Goal: Task Accomplishment & Management: Use online tool/utility

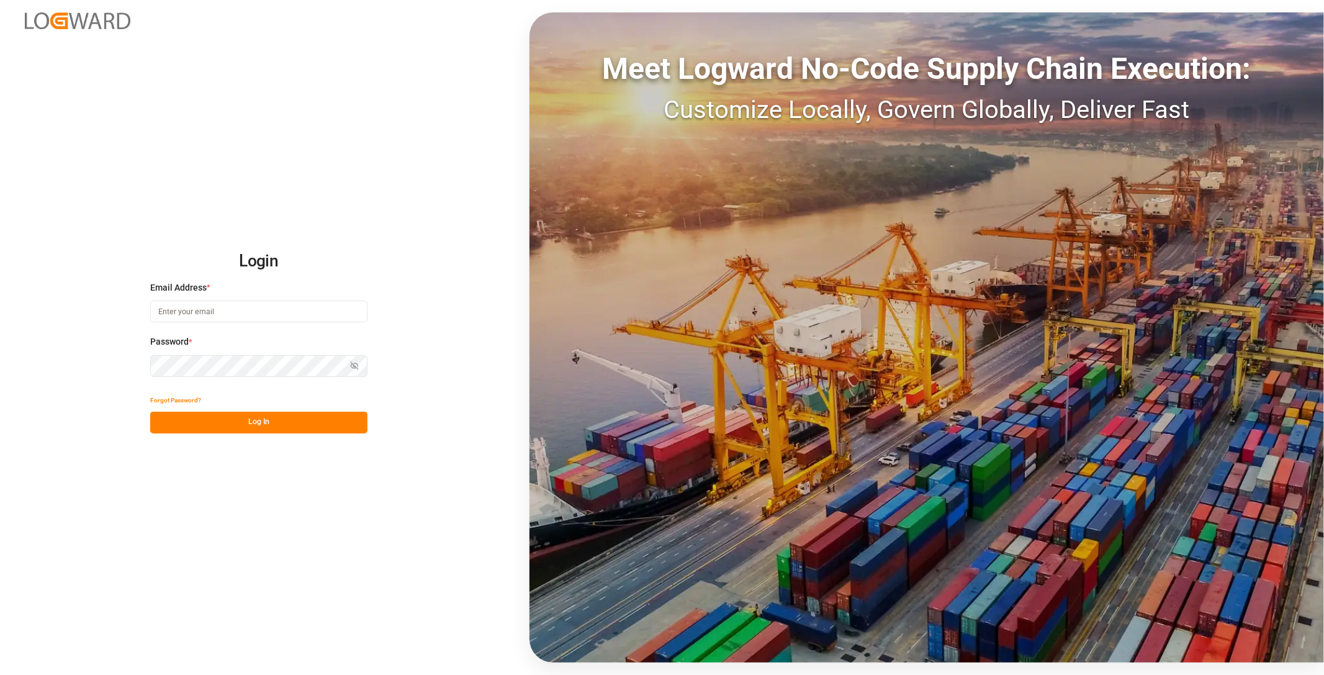
click at [224, 313] on input at bounding box center [258, 311] width 217 height 22
type input "[PERSON_NAME][EMAIL_ADDRESS][PERSON_NAME][DOMAIN_NAME]"
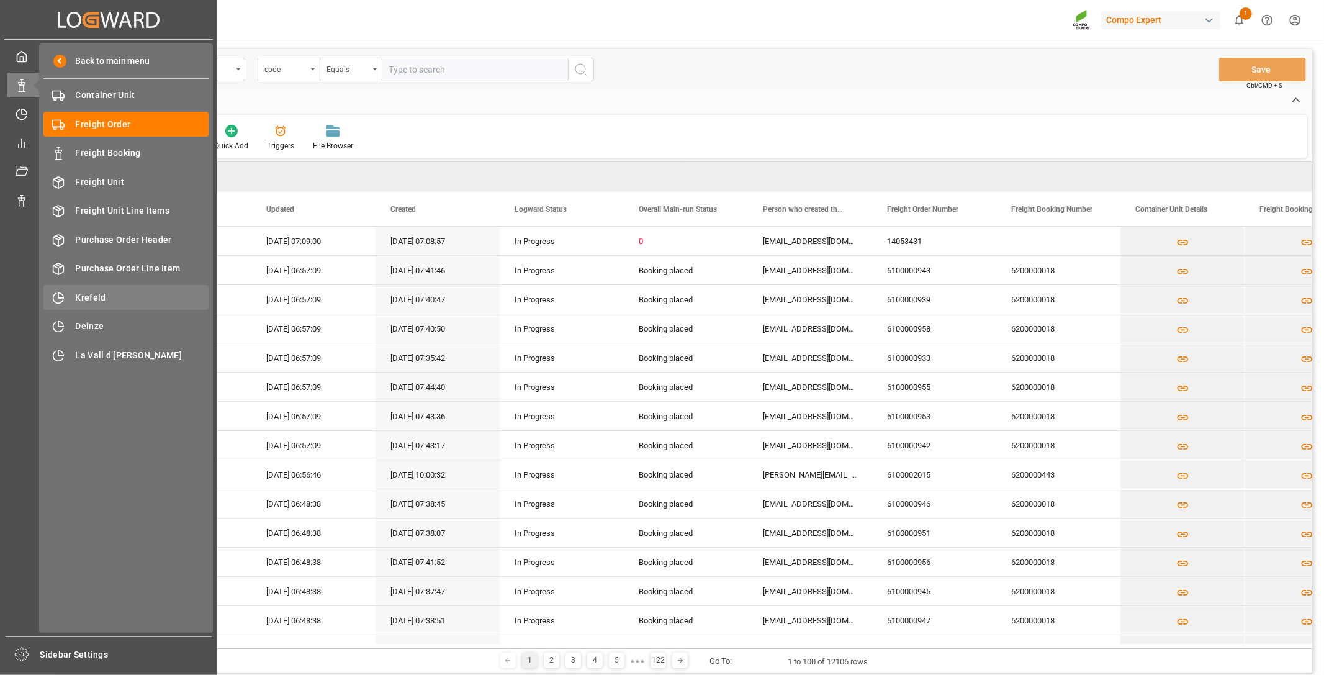
drag, startPoint x: 90, startPoint y: 295, endPoint x: 140, endPoint y: 294, distance: 49.7
click at [90, 295] on span "Krefeld" at bounding box center [142, 297] width 133 height 13
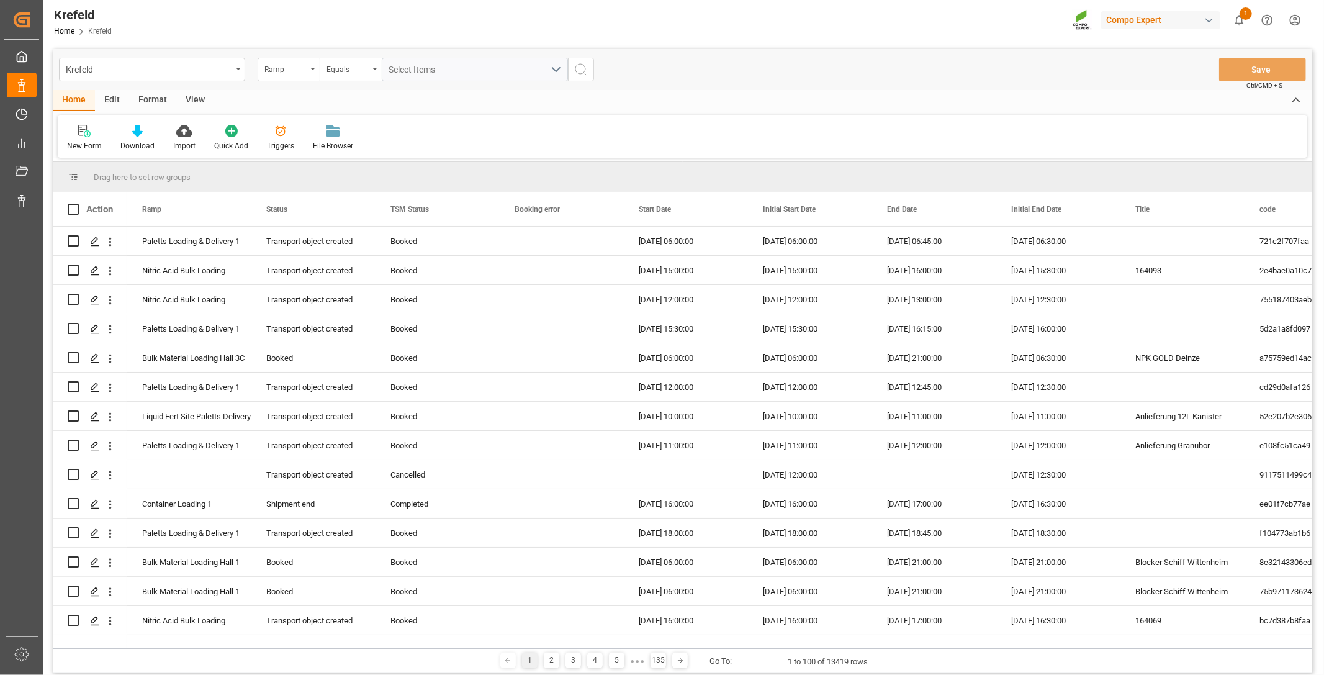
click at [196, 90] on div "View" at bounding box center [195, 100] width 38 height 21
click at [159, 94] on div "Format" at bounding box center [152, 100] width 47 height 21
click at [81, 125] on icon at bounding box center [84, 131] width 11 height 12
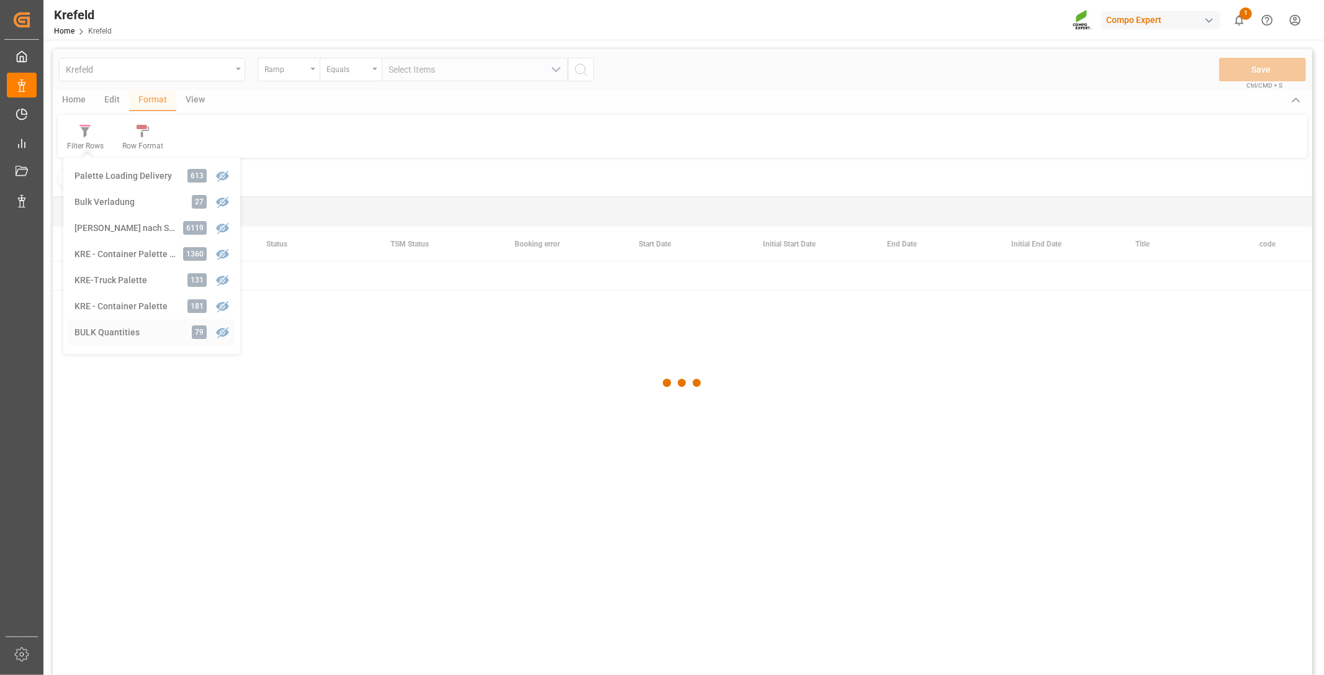
click at [121, 329] on div "Krefeld Ramp Equals Select Items Save Ctrl/CMD + S Home Edit Format View Filter…" at bounding box center [682, 378] width 1259 height 659
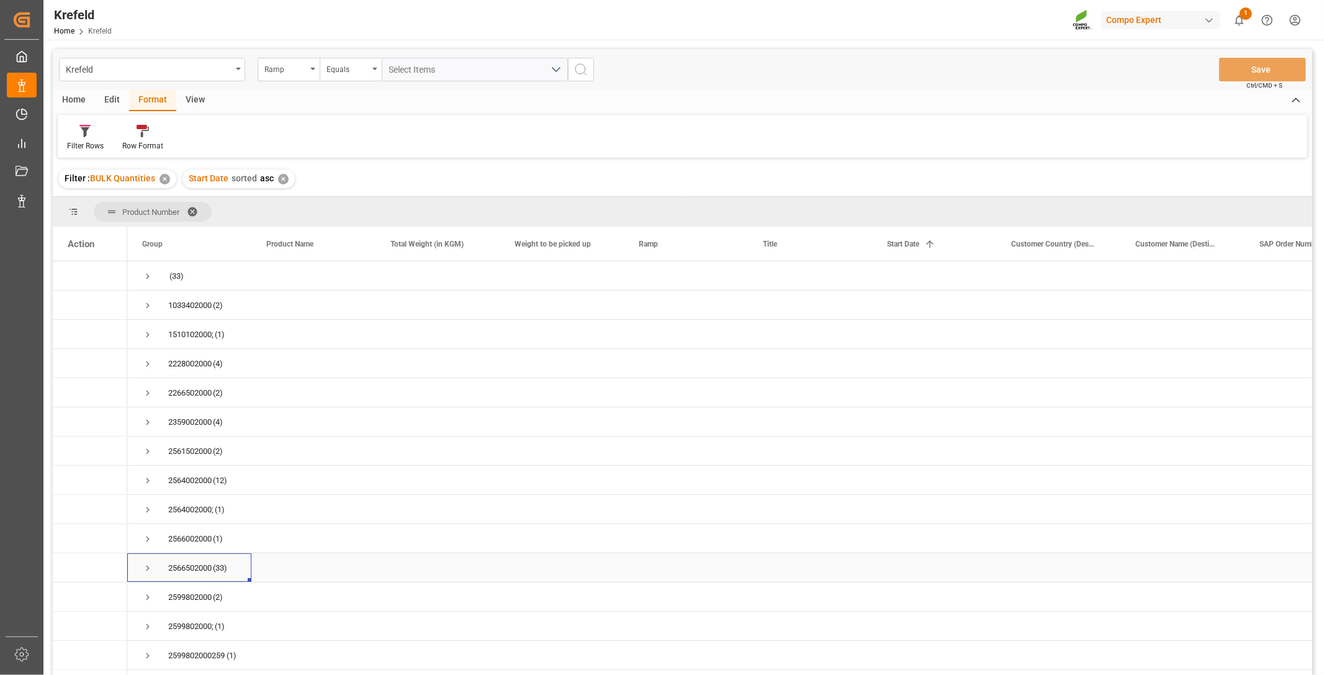
click at [145, 565] on span "Press SPACE to select this row." at bounding box center [147, 567] width 11 height 11
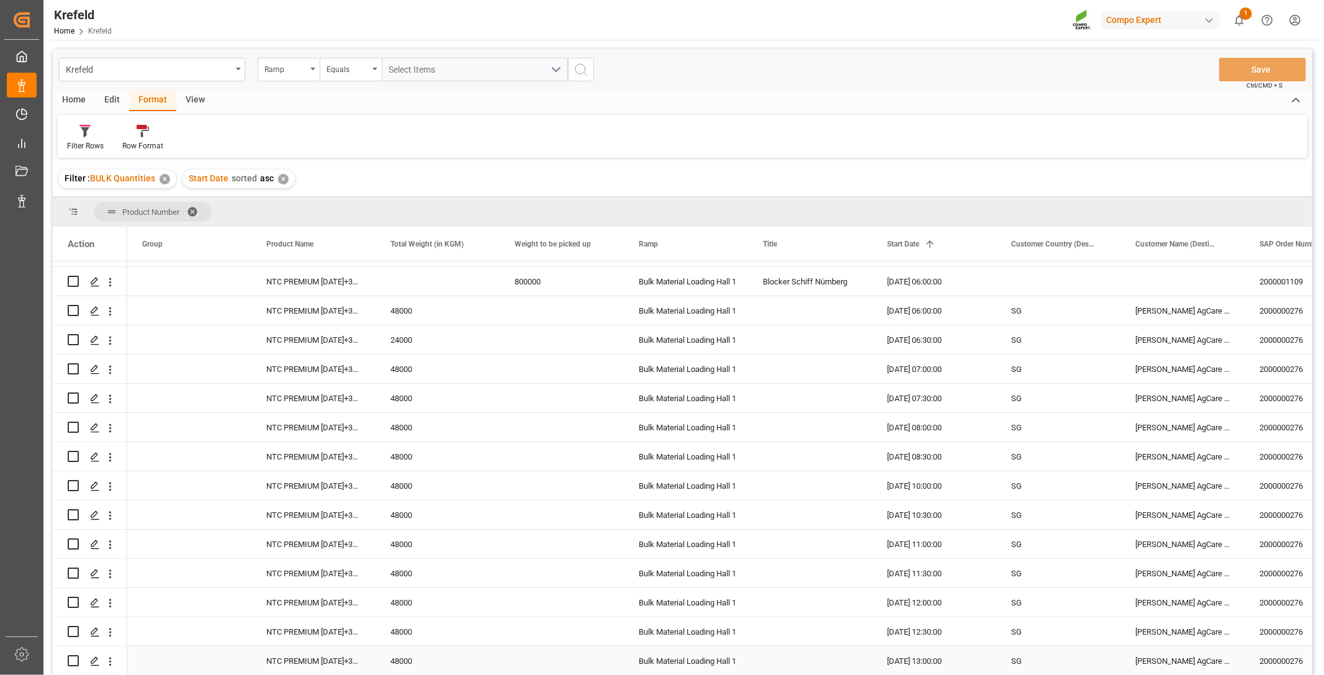
scroll to position [276, 0]
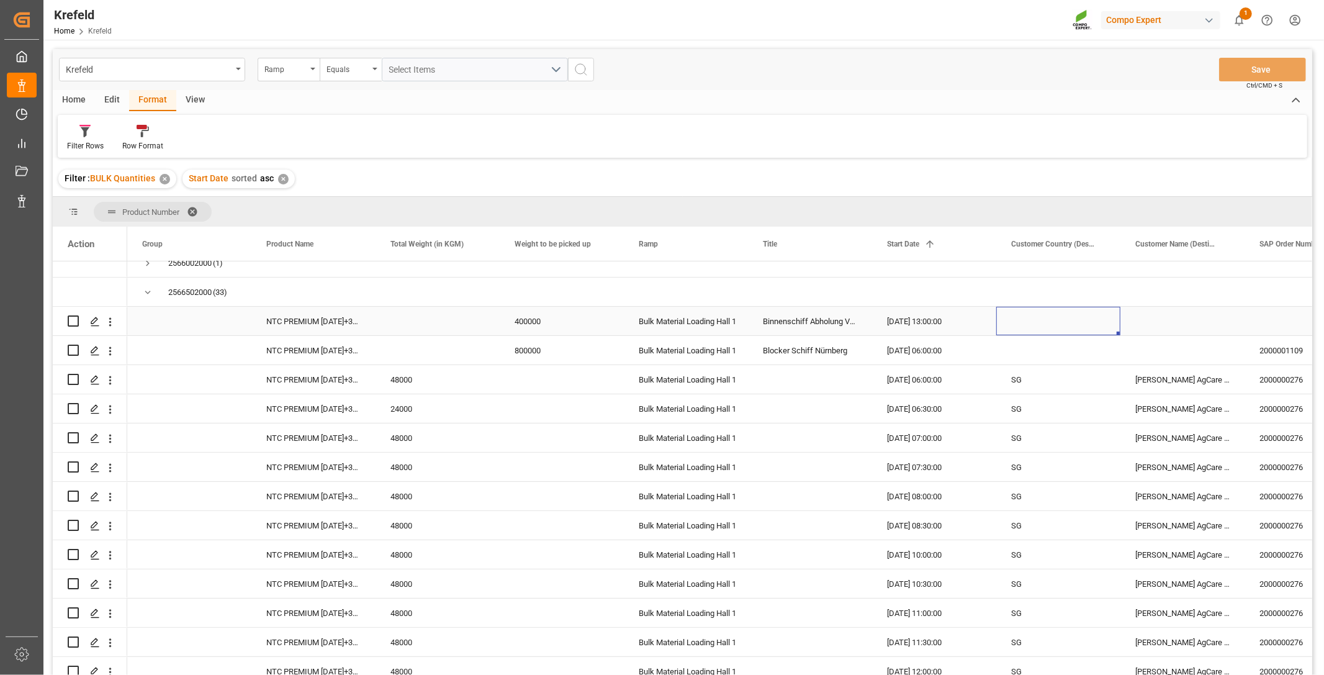
click at [1073, 317] on div "Press SPACE to select this row." at bounding box center [1058, 321] width 124 height 29
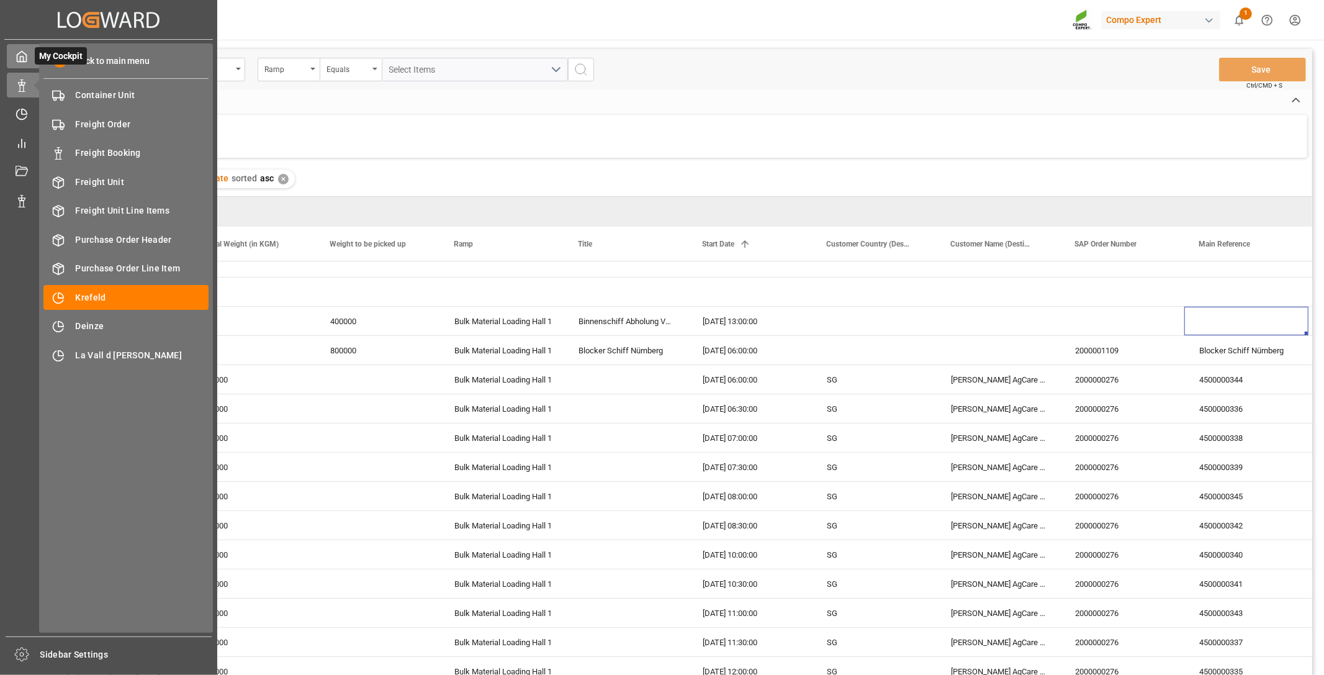
click at [16, 59] on icon at bounding box center [22, 56] width 12 height 12
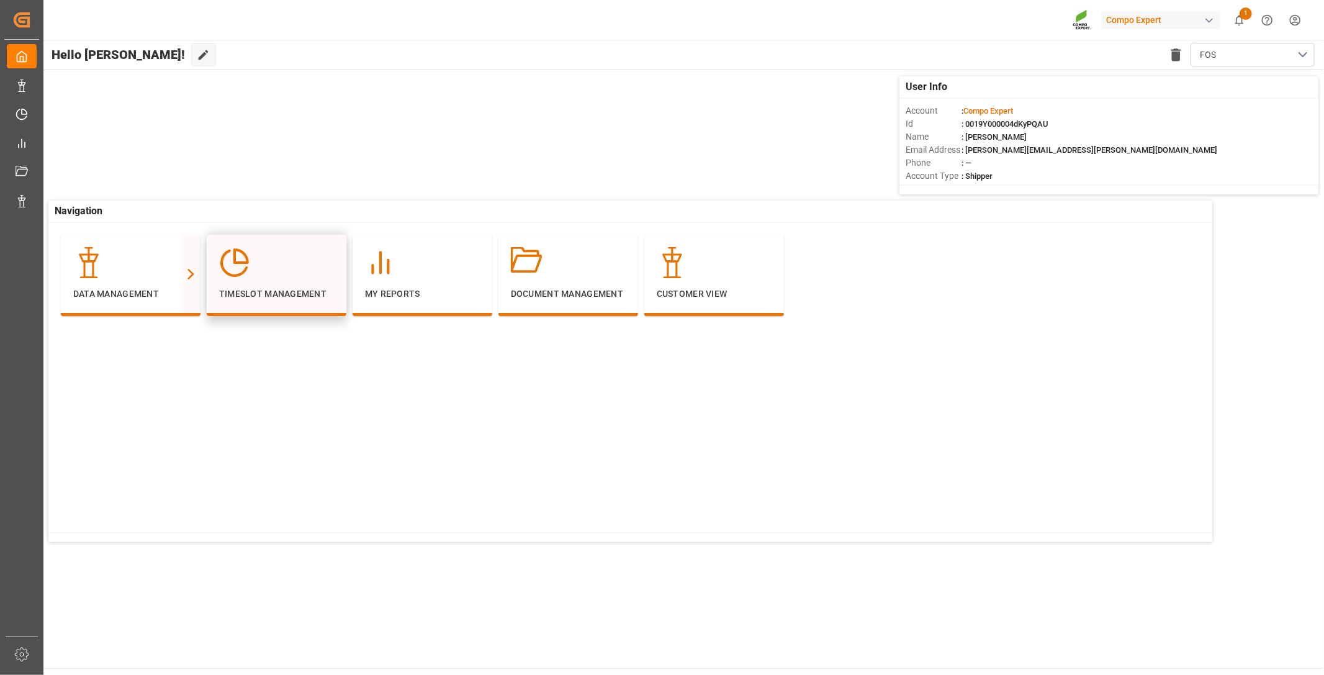
click at [243, 264] on icon at bounding box center [234, 262] width 31 height 31
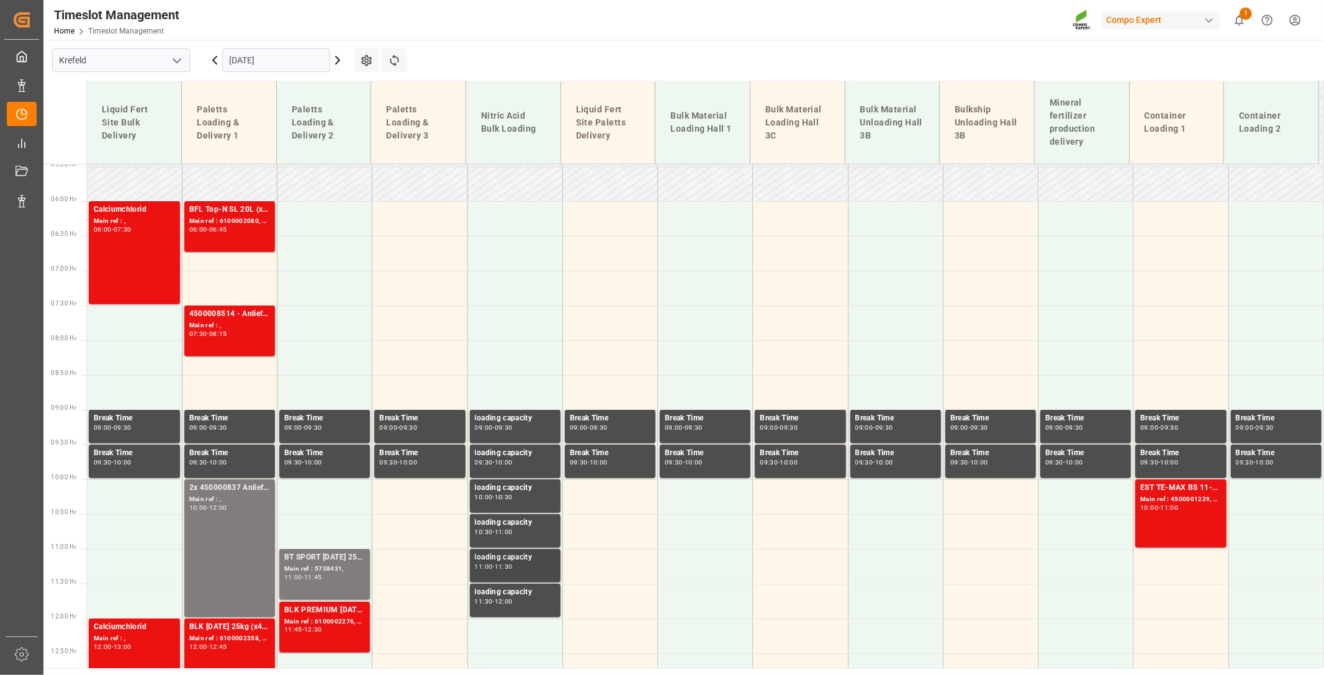
scroll to position [173, 0]
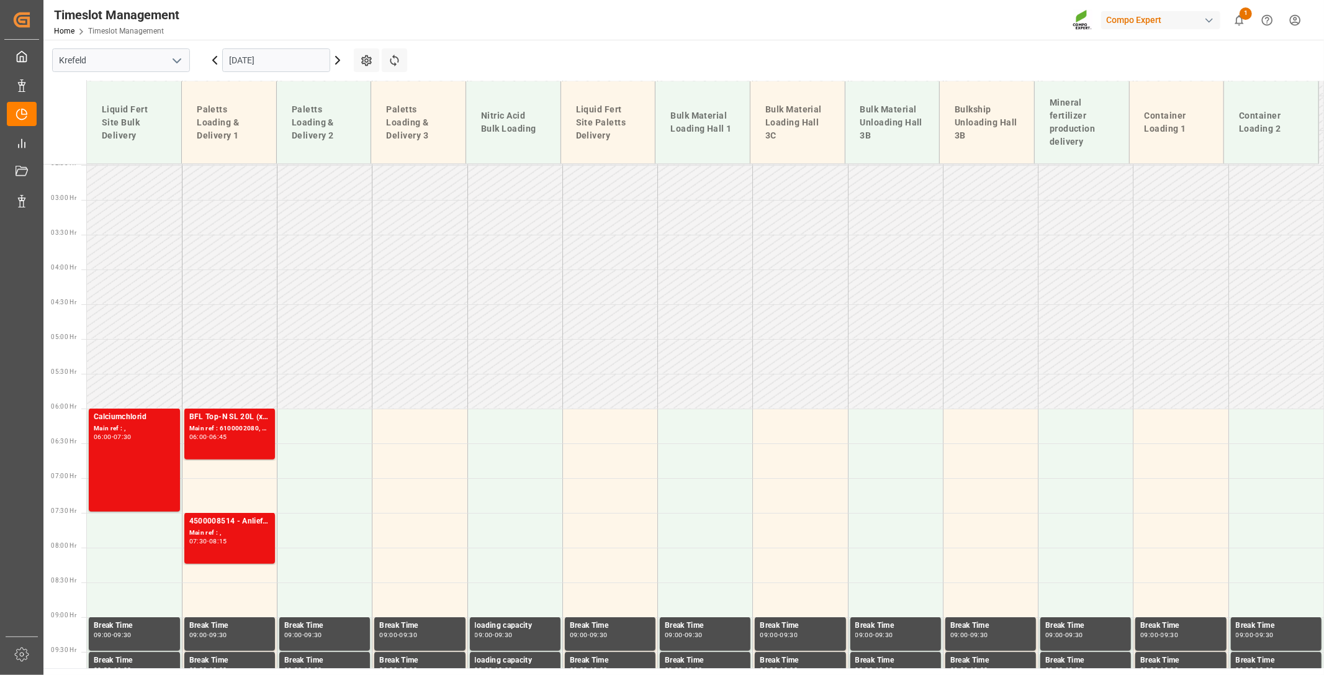
click at [339, 60] on icon at bounding box center [338, 59] width 4 height 7
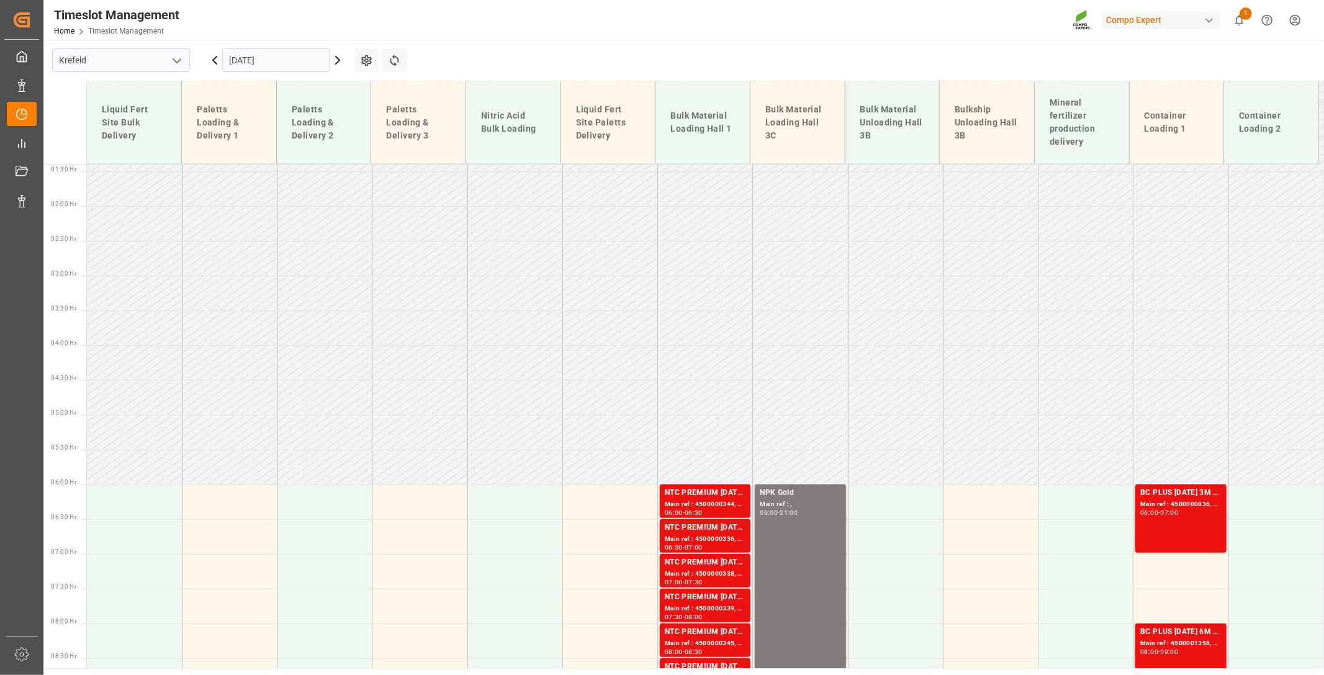
scroll to position [35, 0]
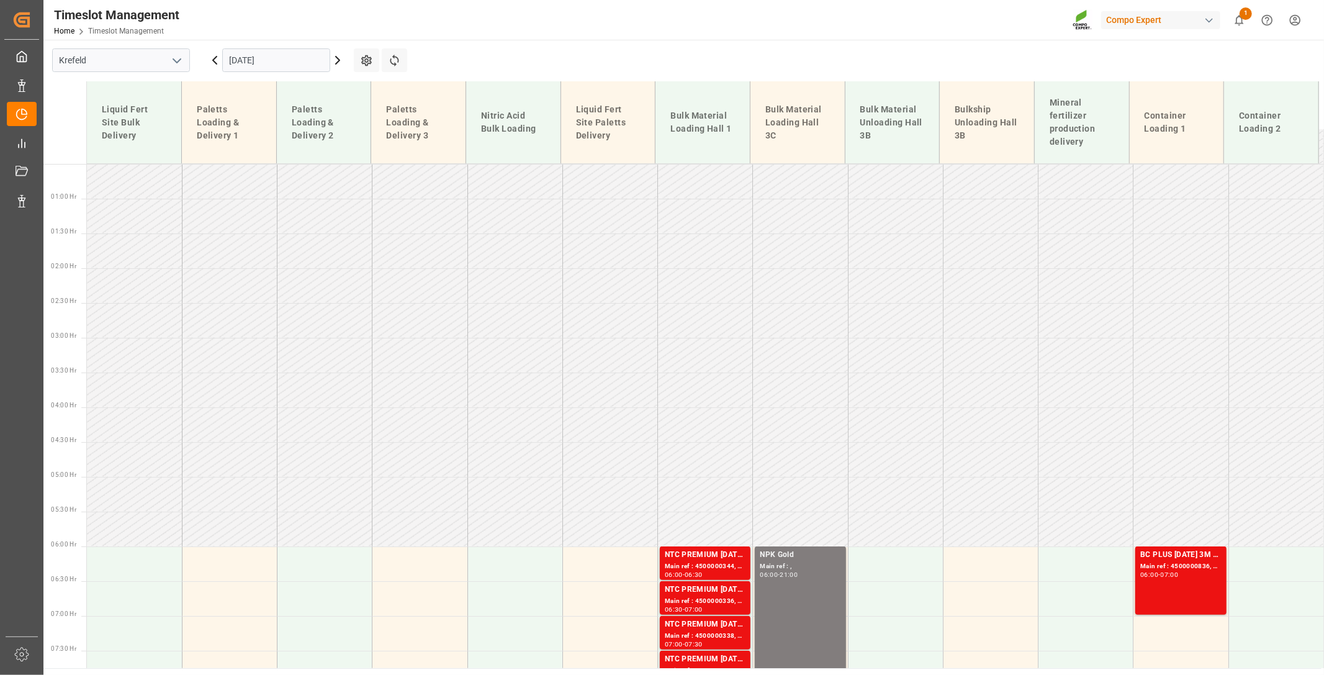
click at [339, 56] on icon at bounding box center [337, 60] width 15 height 15
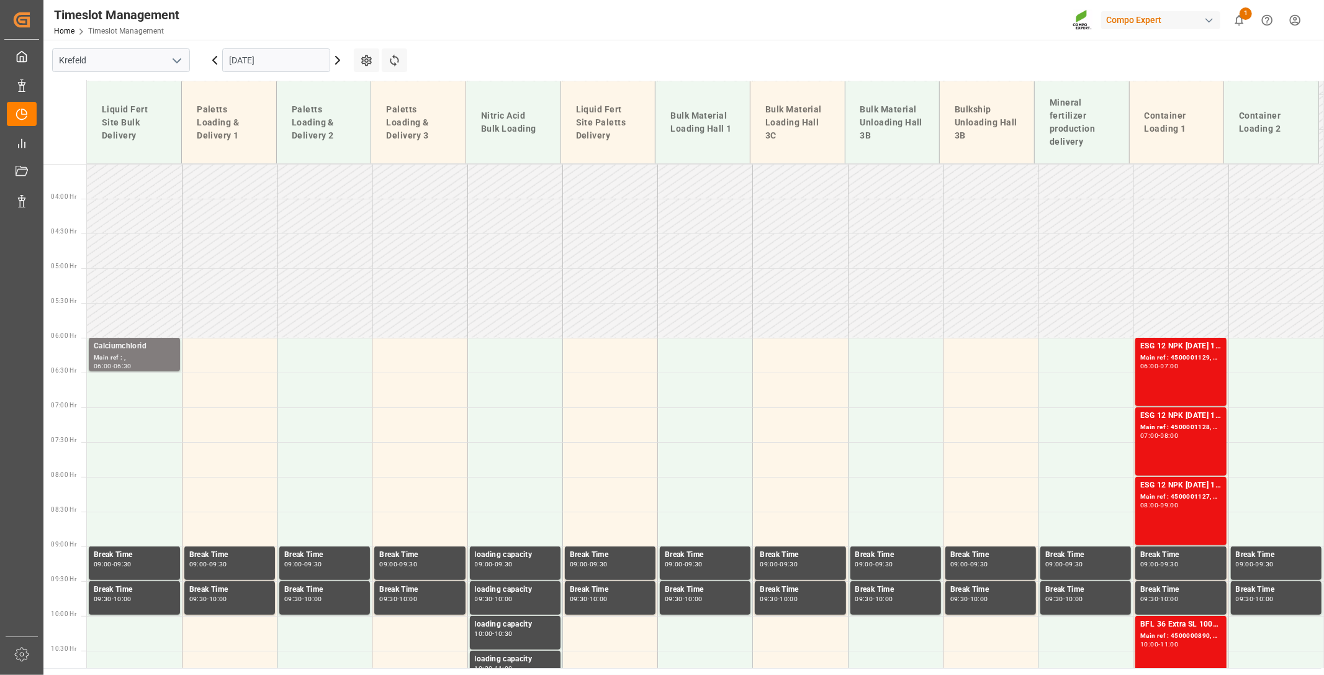
scroll to position [242, 0]
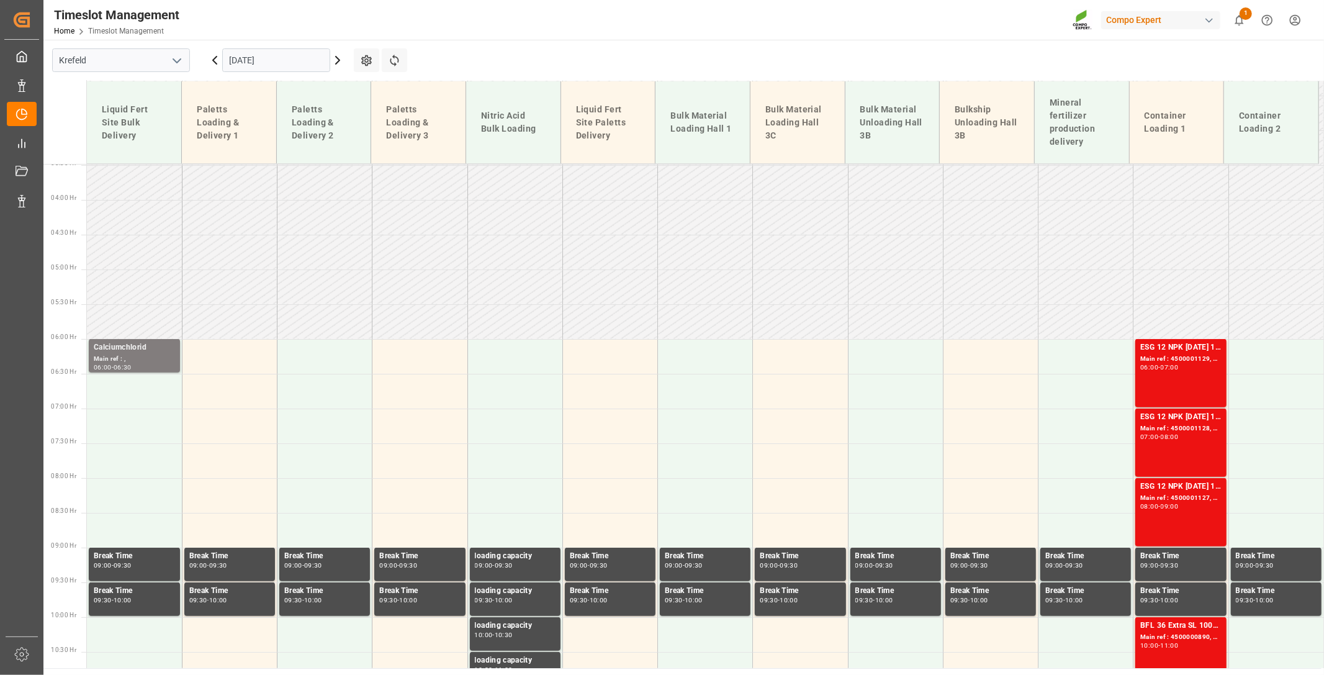
click at [337, 57] on icon at bounding box center [338, 59] width 4 height 7
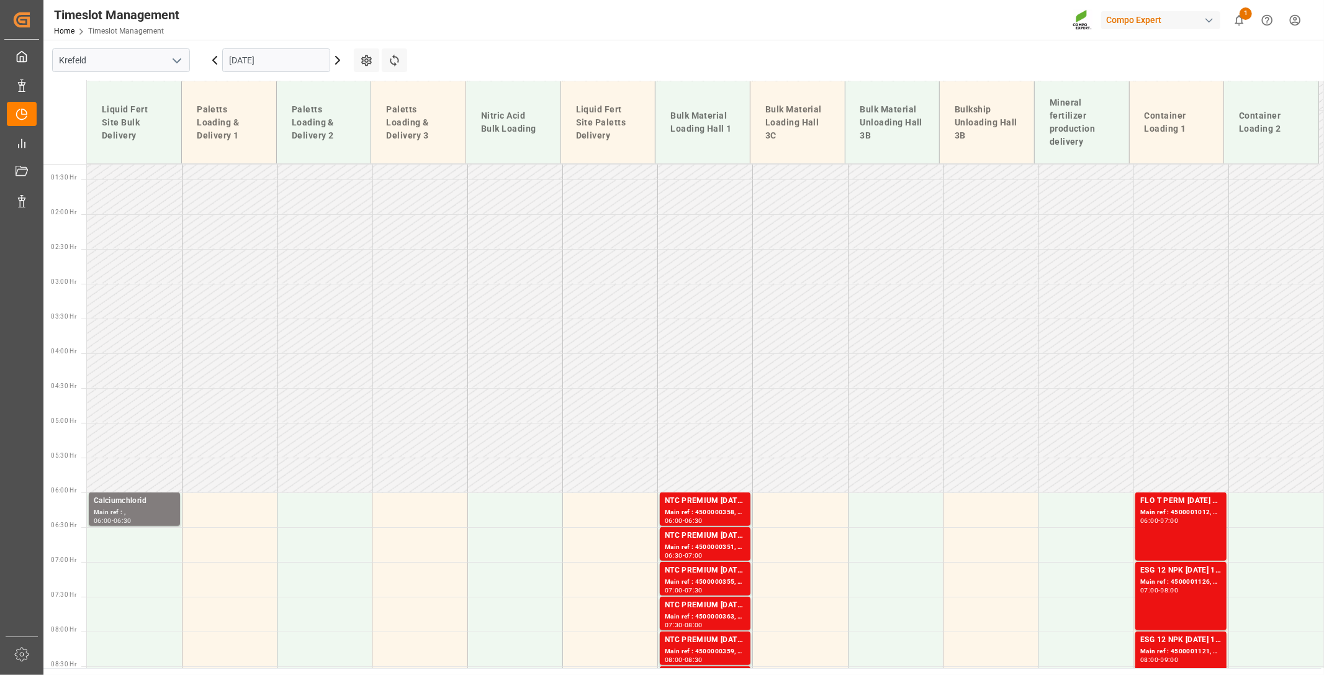
scroll to position [35, 0]
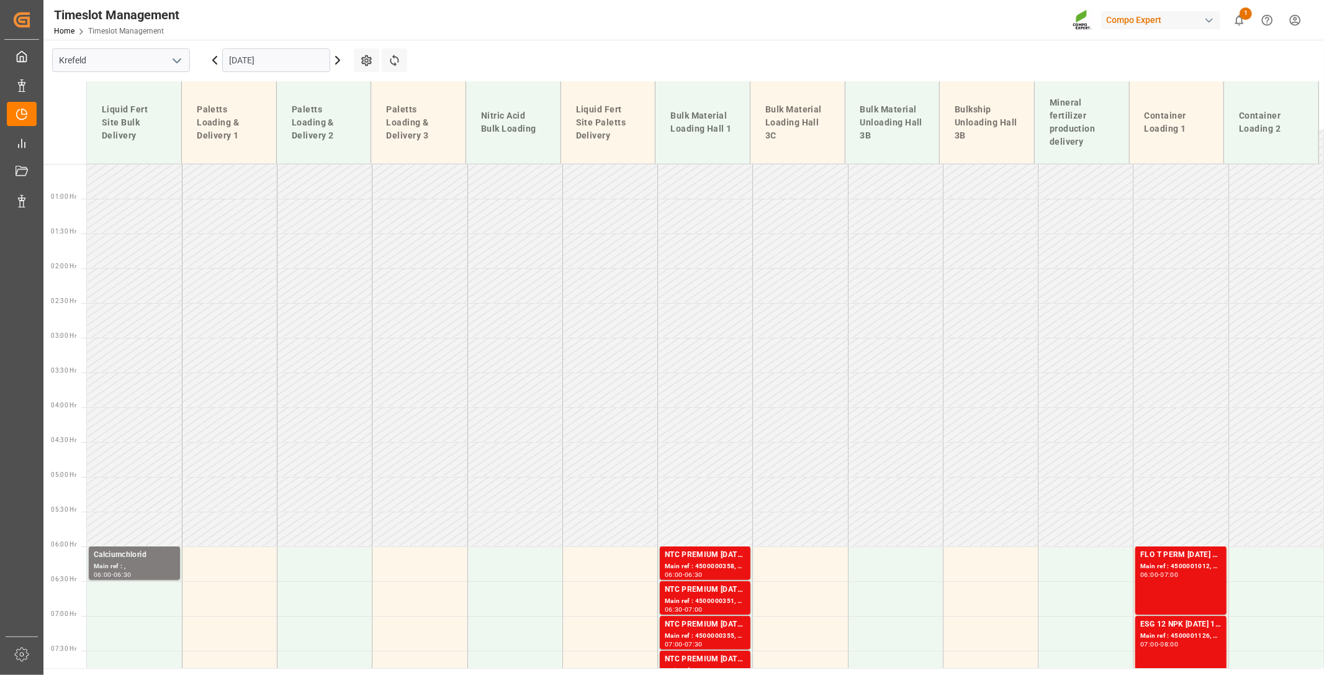
click at [309, 64] on input "[DATE]" at bounding box center [276, 60] width 108 height 24
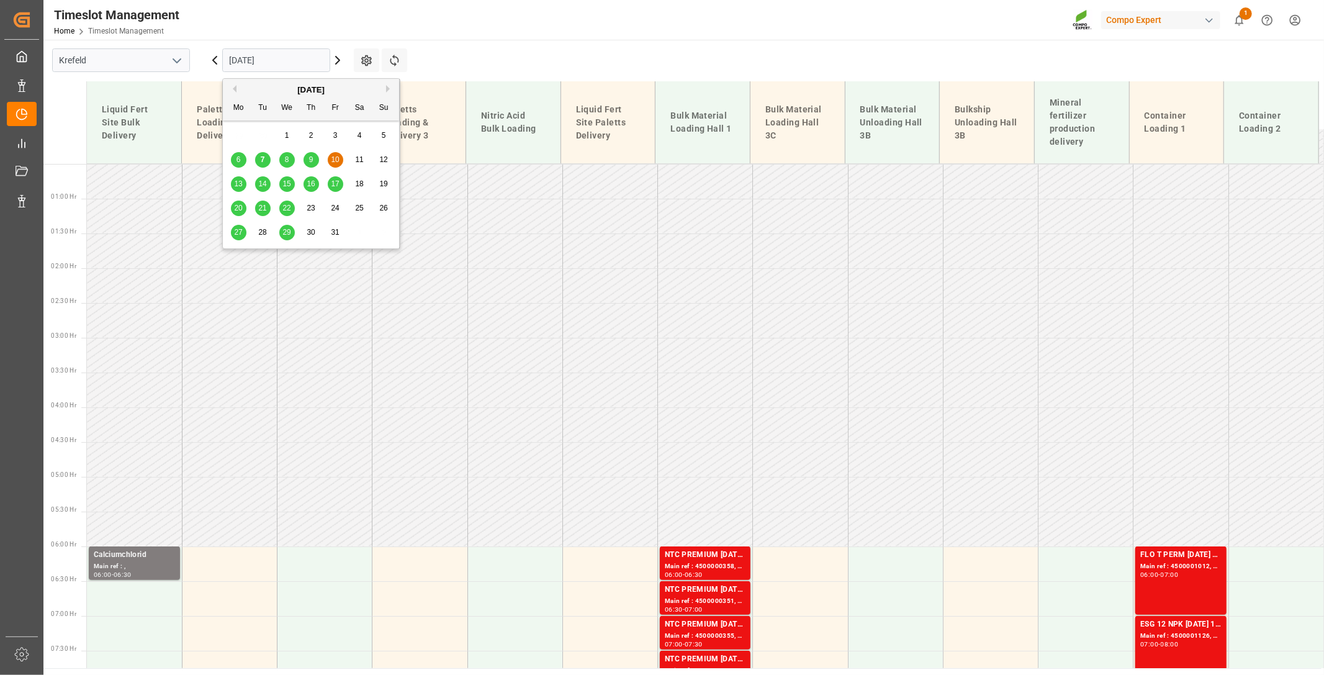
click at [237, 184] on span "13" at bounding box center [238, 183] width 8 height 9
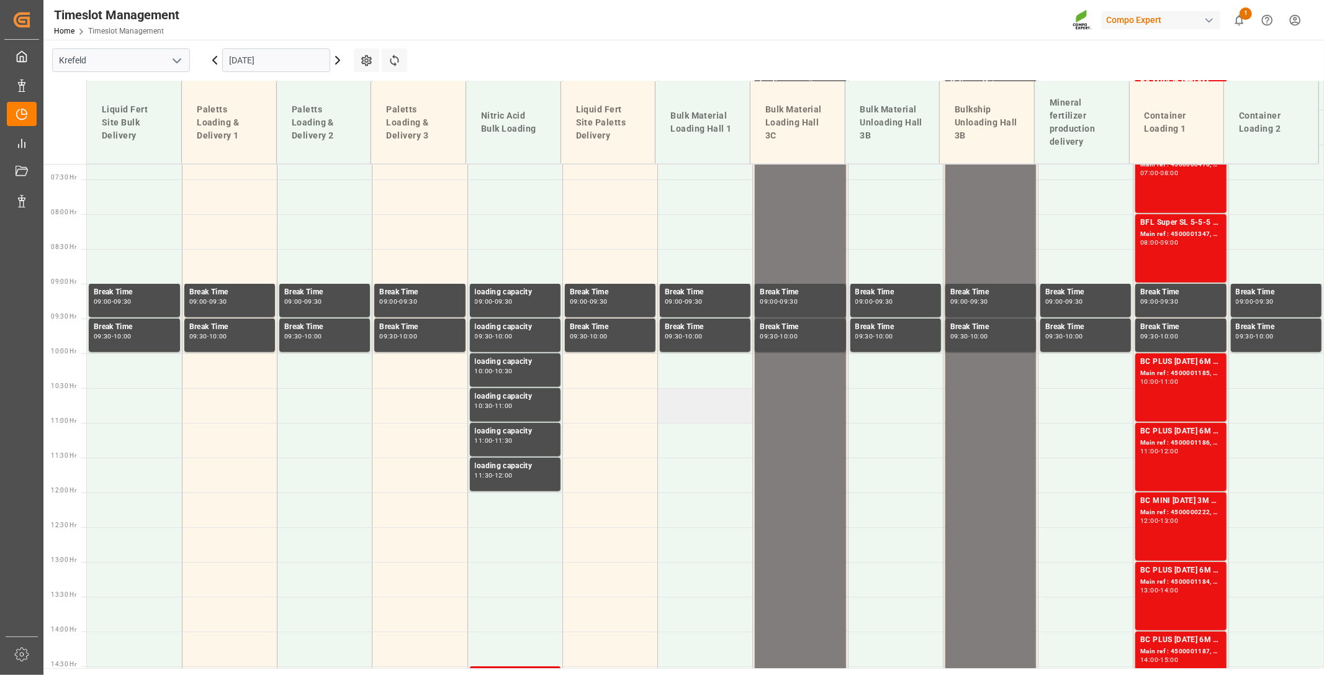
scroll to position [518, 0]
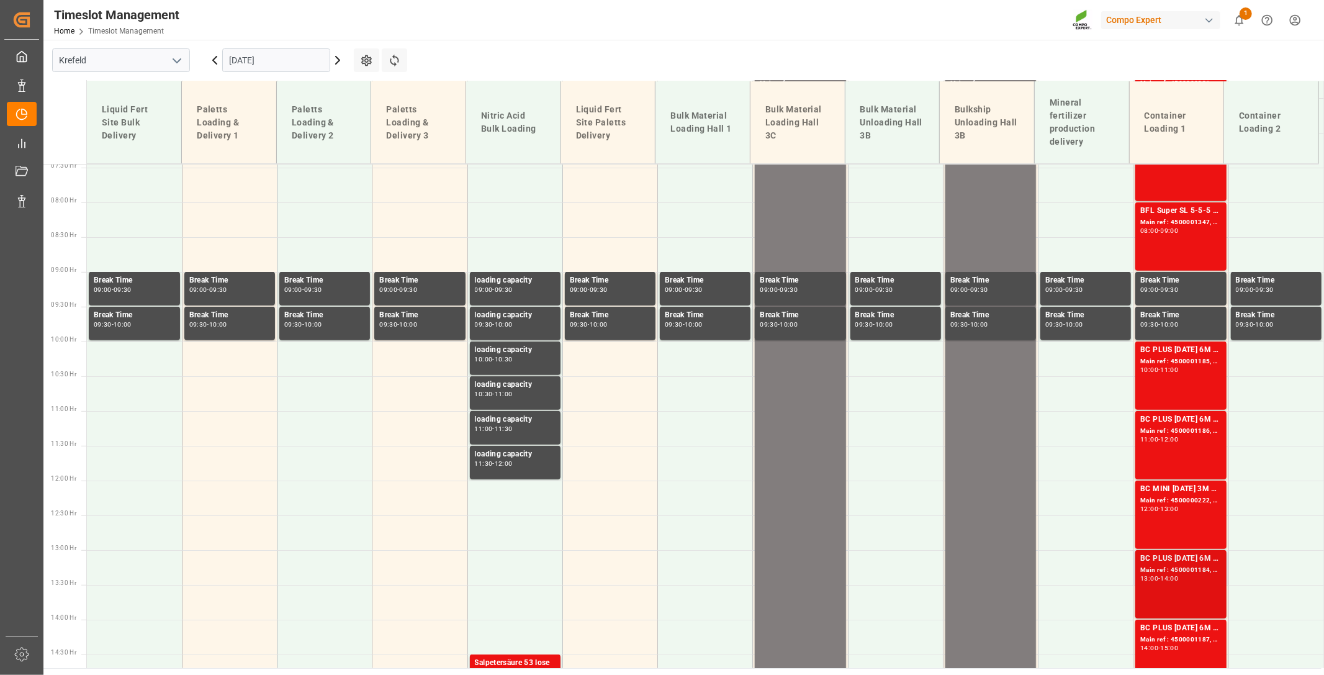
click at [1181, 560] on div "BC PLUS [DATE] 6M 25kg (x42) WW" at bounding box center [1180, 558] width 81 height 12
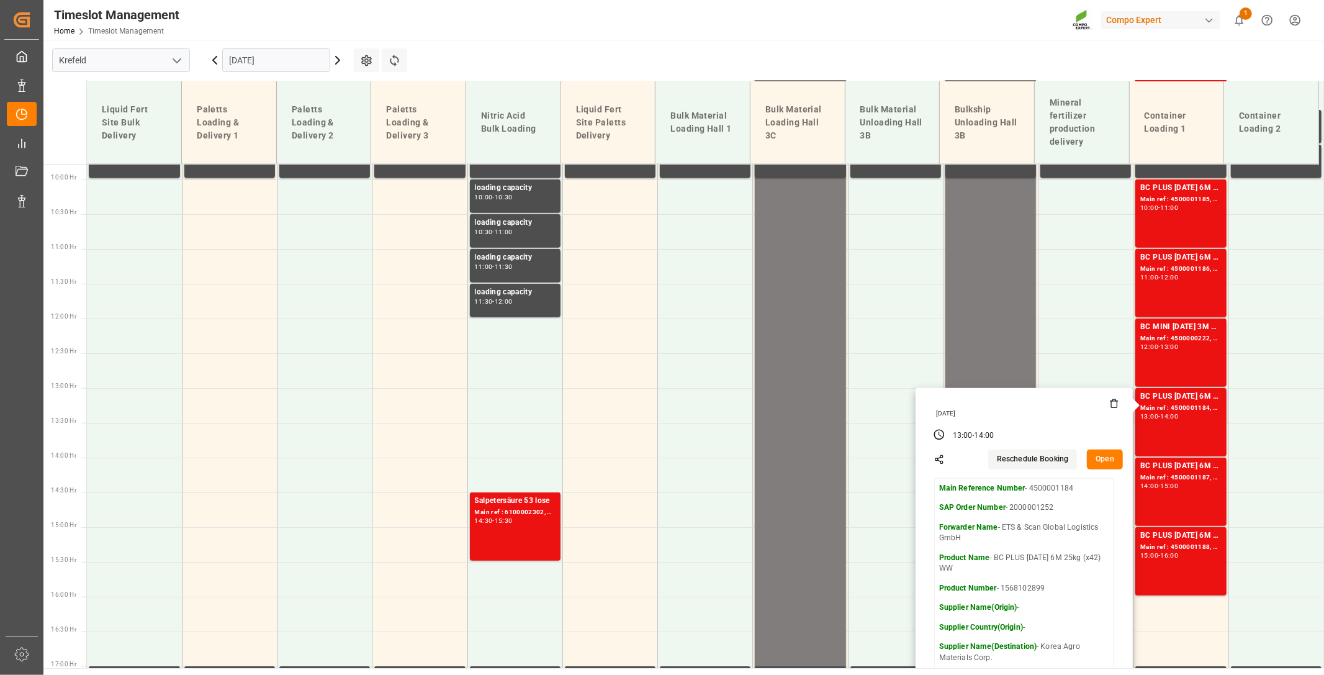
scroll to position [655, 0]
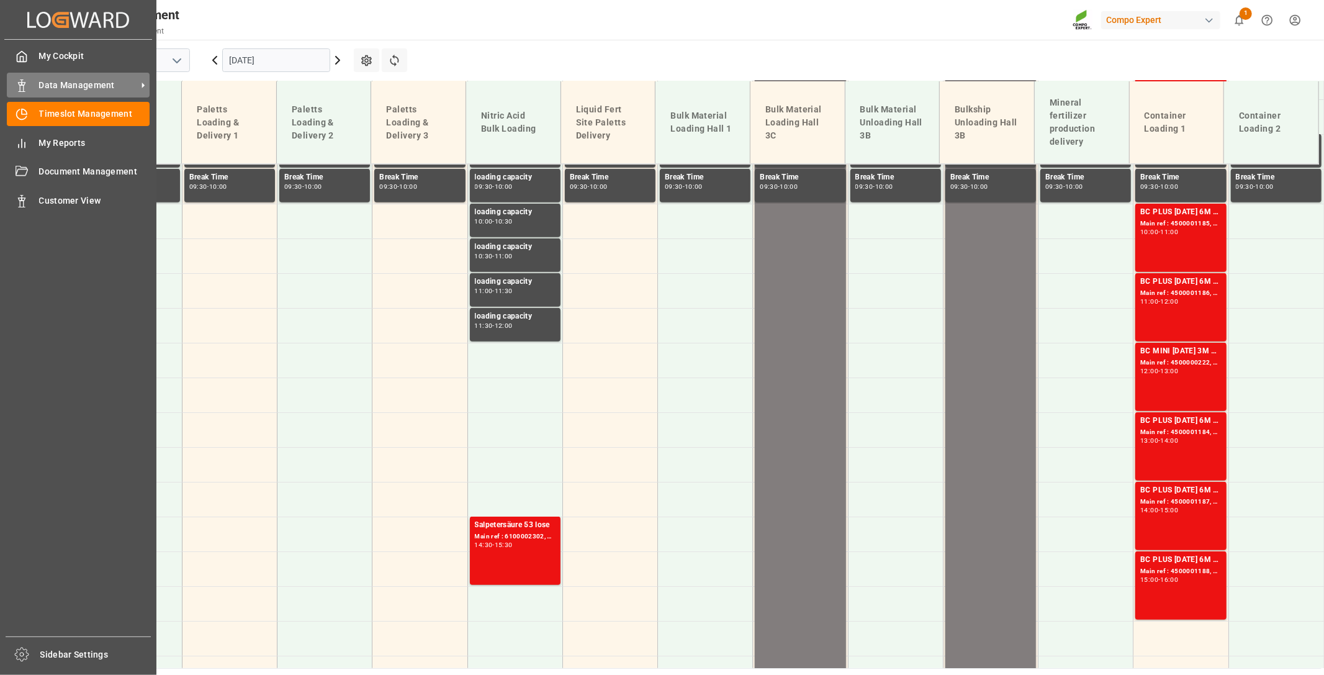
click at [79, 89] on span "Data Management" at bounding box center [88, 85] width 98 height 13
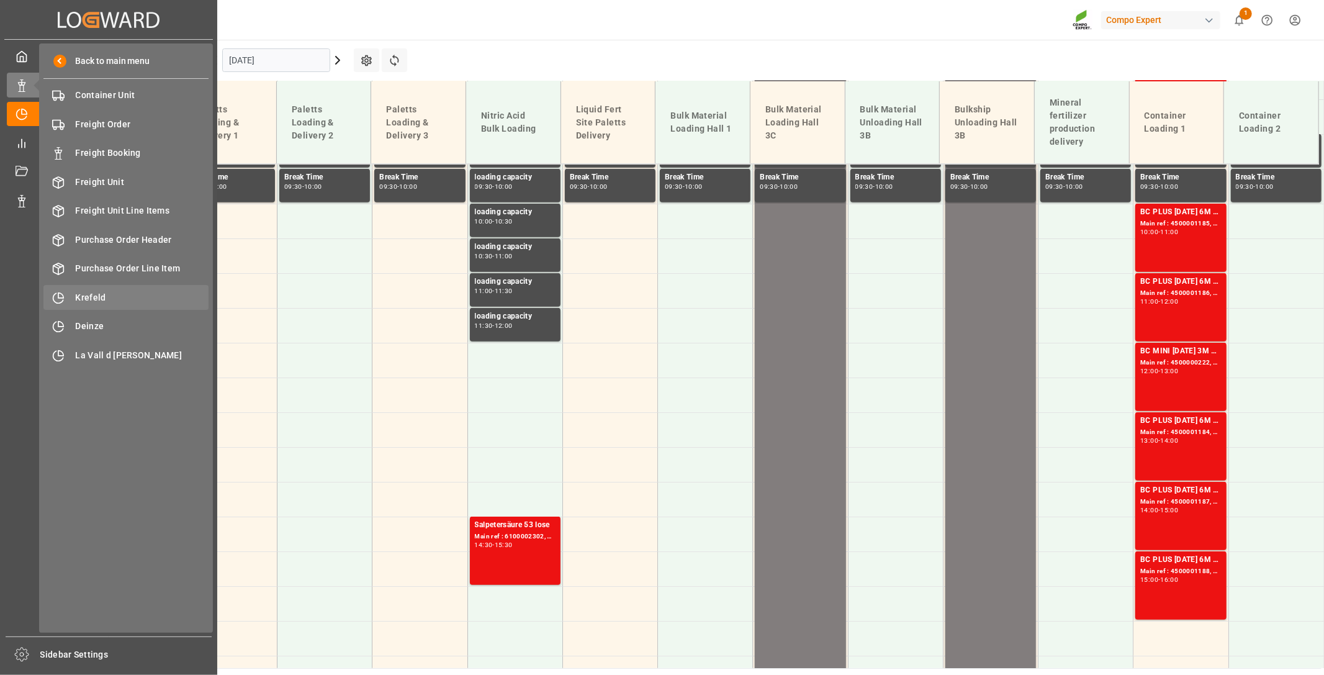
click at [101, 294] on span "Krefeld" at bounding box center [142, 297] width 133 height 13
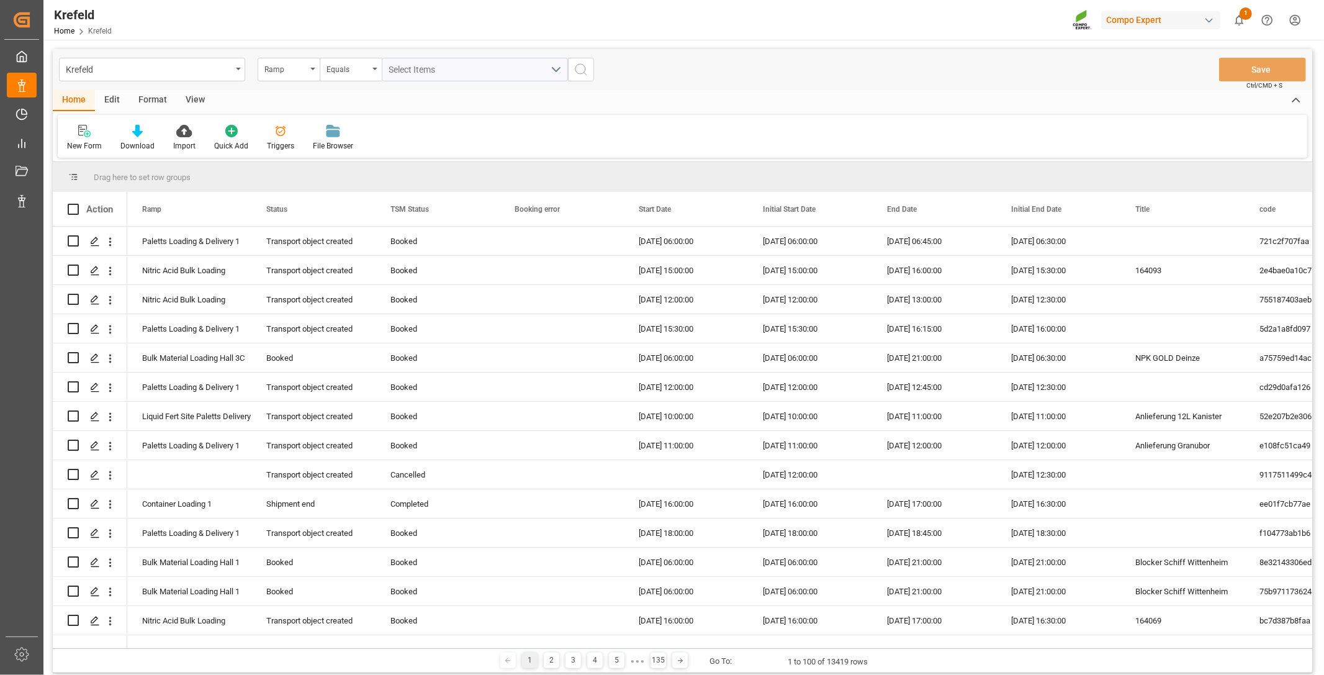
click at [189, 100] on div "View" at bounding box center [195, 100] width 38 height 21
click at [150, 92] on div "Format" at bounding box center [152, 100] width 47 height 21
click at [85, 133] on icon at bounding box center [85, 132] width 9 height 10
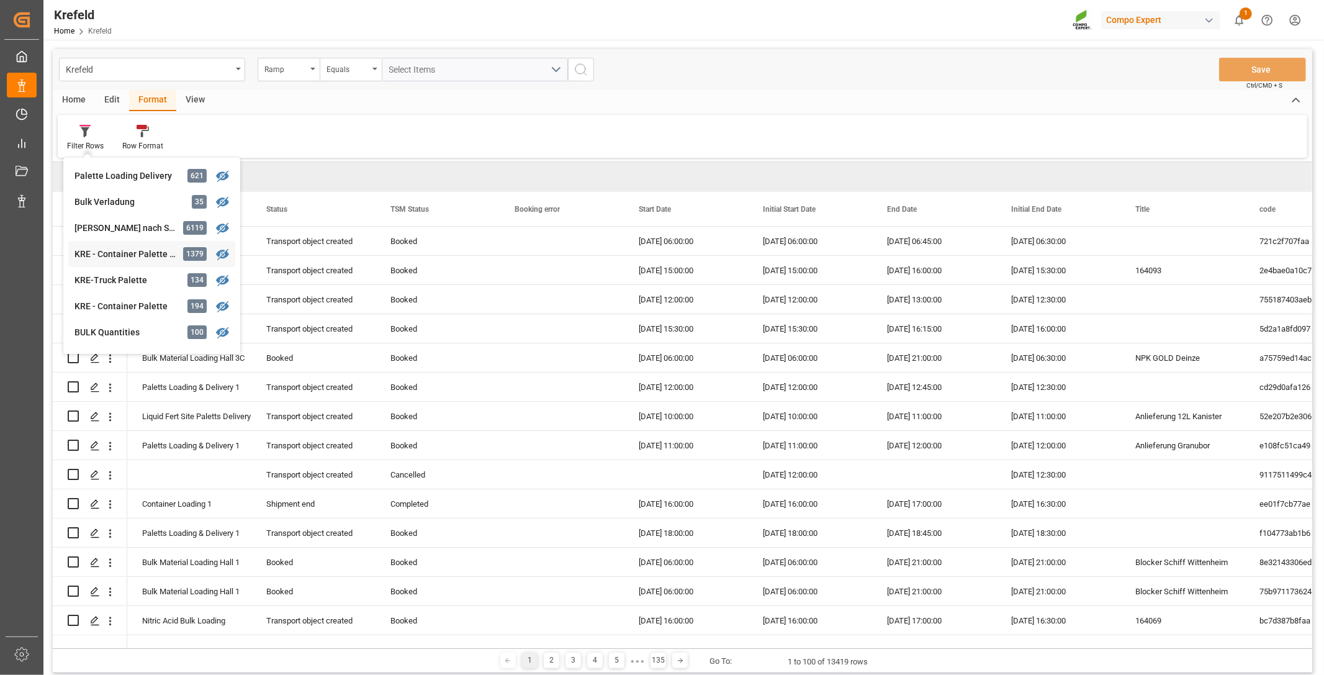
click at [133, 257] on div "Krefeld Ramp Equals Select Items Save Ctrl/CMD + S Home Edit Format View Filter…" at bounding box center [682, 361] width 1259 height 624
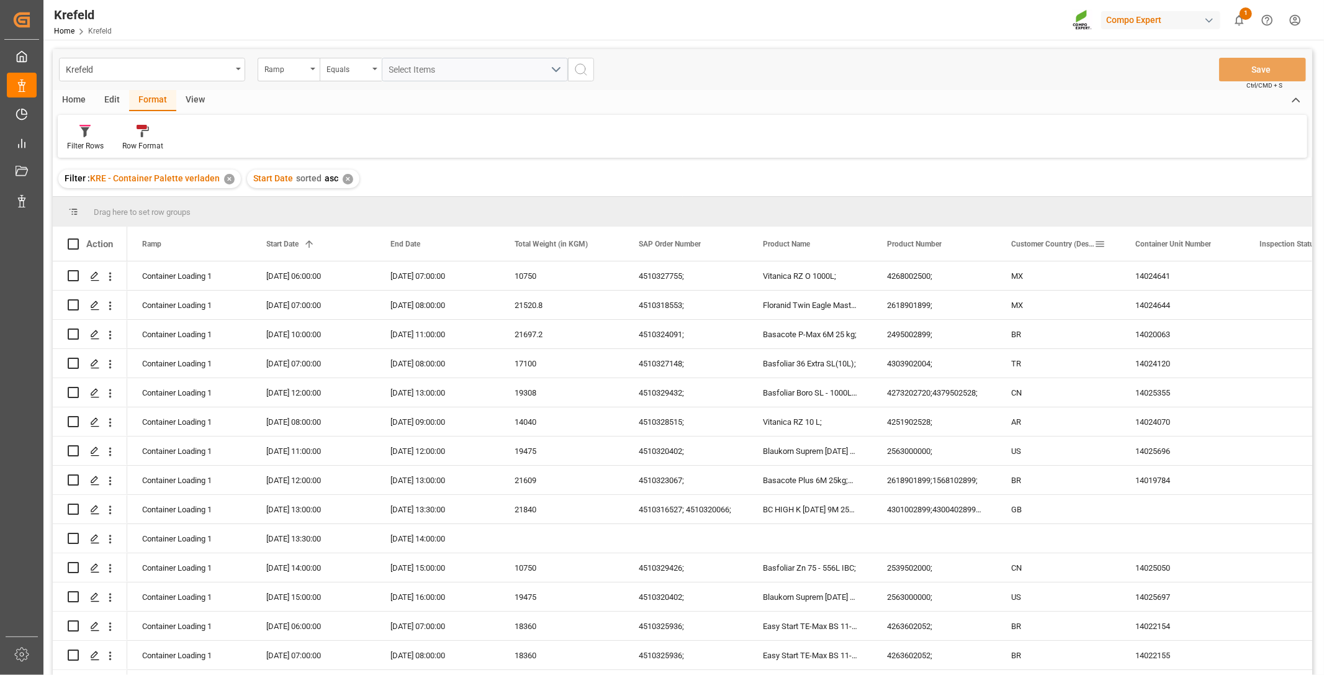
click at [1101, 241] on span at bounding box center [1099, 243] width 11 height 11
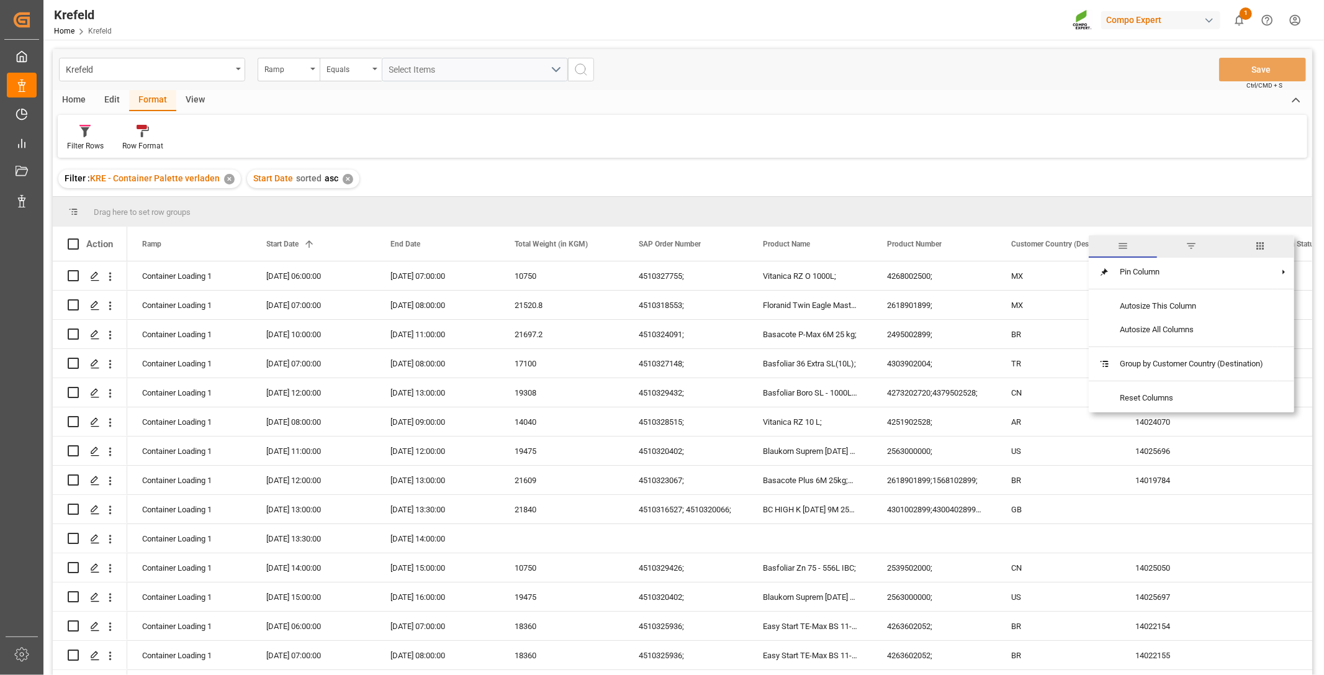
click at [1197, 240] on span "filter" at bounding box center [1191, 245] width 11 height 11
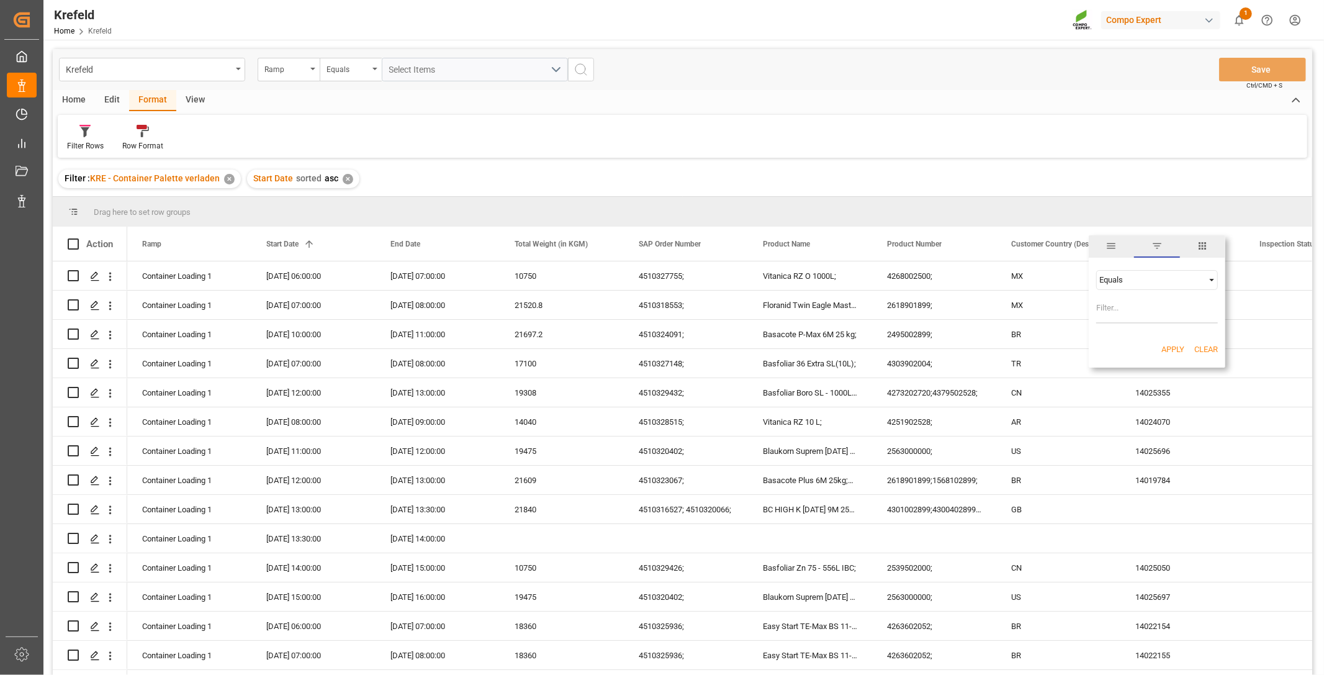
click at [1163, 317] on input "Filter Value" at bounding box center [1157, 311] width 122 height 25
type input "AR"
click at [1168, 349] on button "Apply" at bounding box center [1172, 349] width 23 height 12
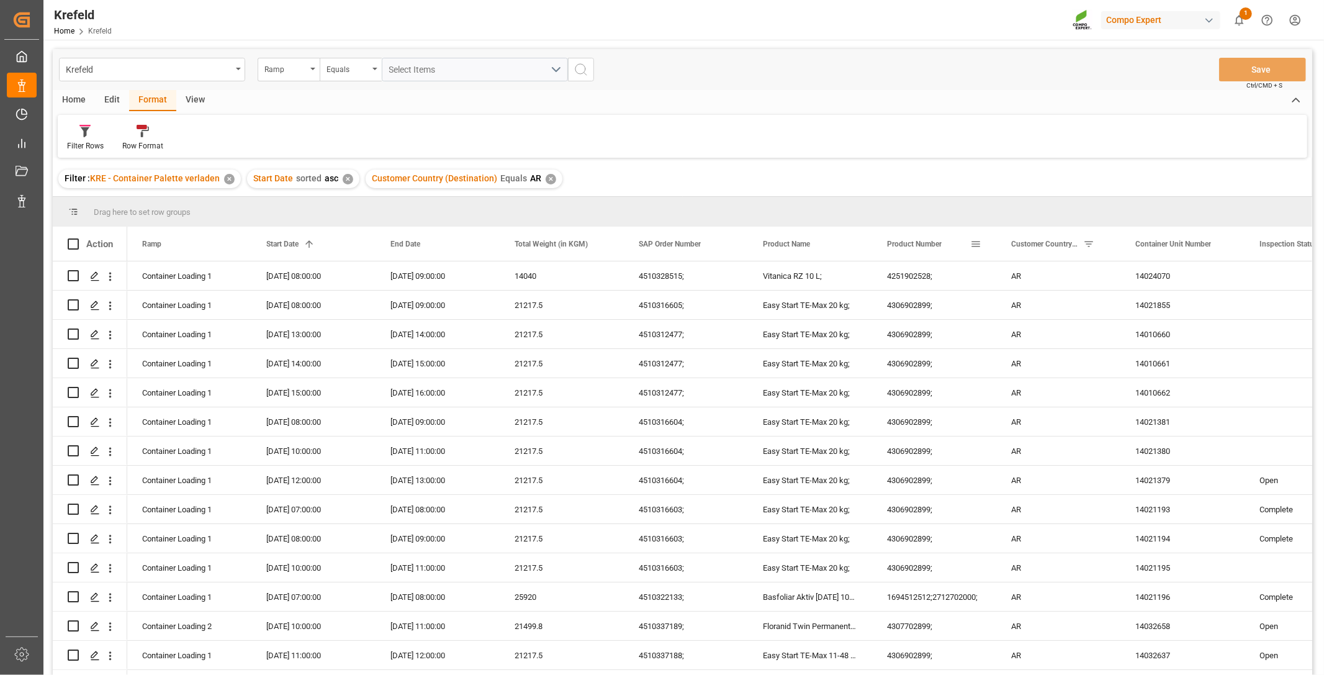
click at [975, 241] on span at bounding box center [975, 243] width 11 height 11
click at [1081, 277] on div "Equals" at bounding box center [1033, 280] width 122 height 20
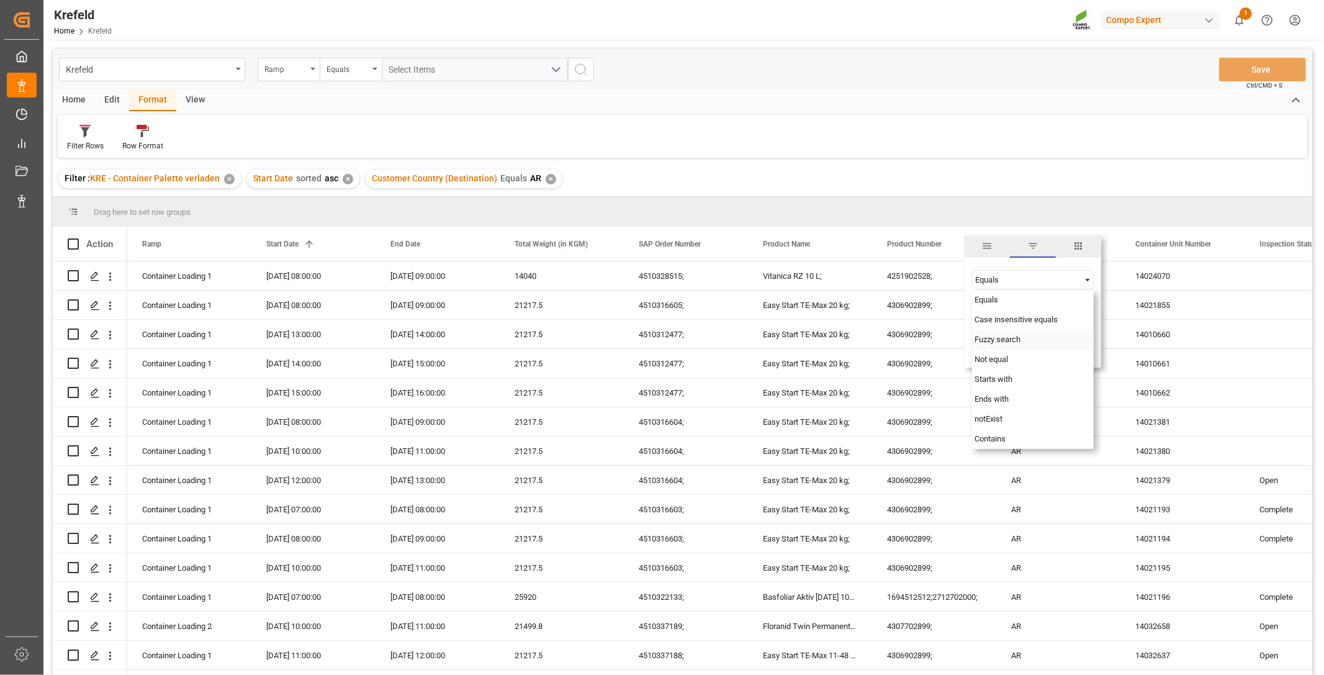
click at [1027, 337] on div "Fuzzy search" at bounding box center [1033, 340] width 122 height 20
click at [995, 309] on input "Filter Value" at bounding box center [1033, 311] width 122 height 25
paste input "4259702528"
type input "4259702528"
click at [1047, 348] on button "Apply" at bounding box center [1048, 349] width 23 height 12
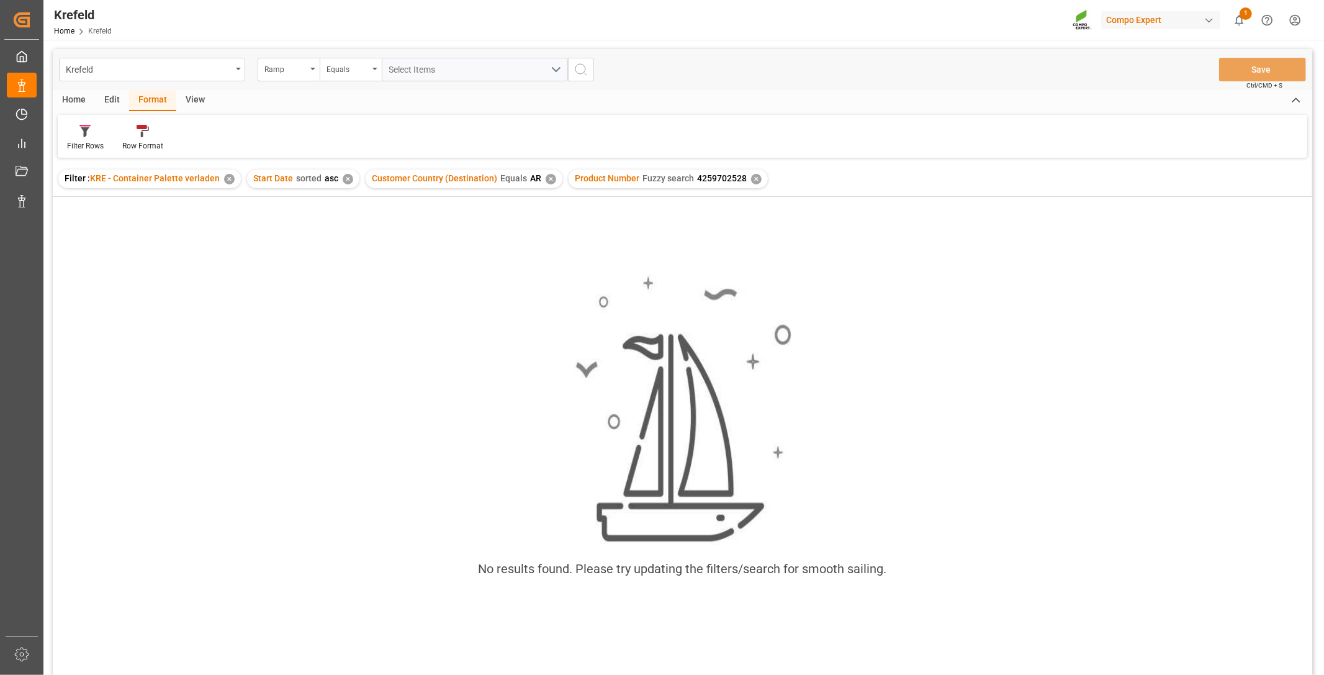
click at [546, 175] on div "✕" at bounding box center [551, 179] width 11 height 11
click at [548, 180] on div "✕" at bounding box center [553, 179] width 11 height 11
